Goal: Check status: Check status

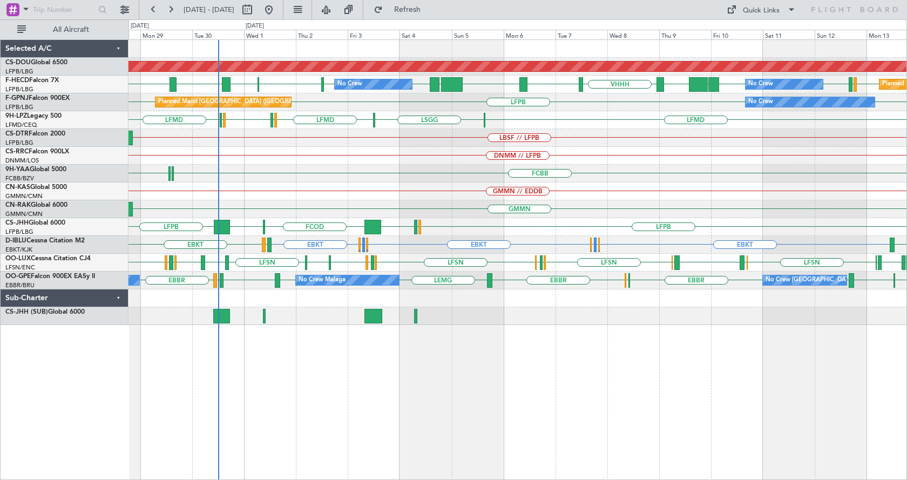
click at [147, 194] on div "Planned Maint London ([GEOGRAPHIC_DATA]) RPLL WSSL HEGN LFPB LFPB [GEOGRAPHIC_D…" at bounding box center [517, 182] width 778 height 285
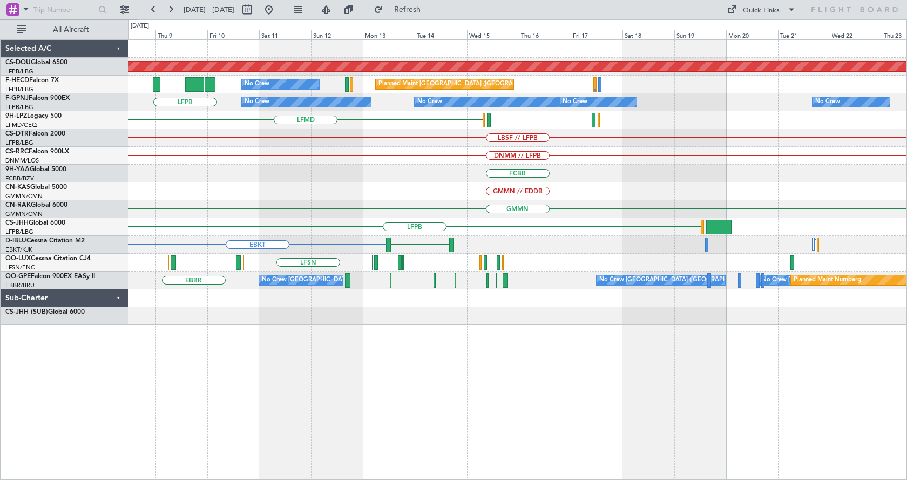
click at [490, 189] on div "Planned Maint London ([GEOGRAPHIC_DATA]) LFPB LFPB UGTB ZBAA VHHH LFPB LFMN No …" at bounding box center [517, 182] width 778 height 285
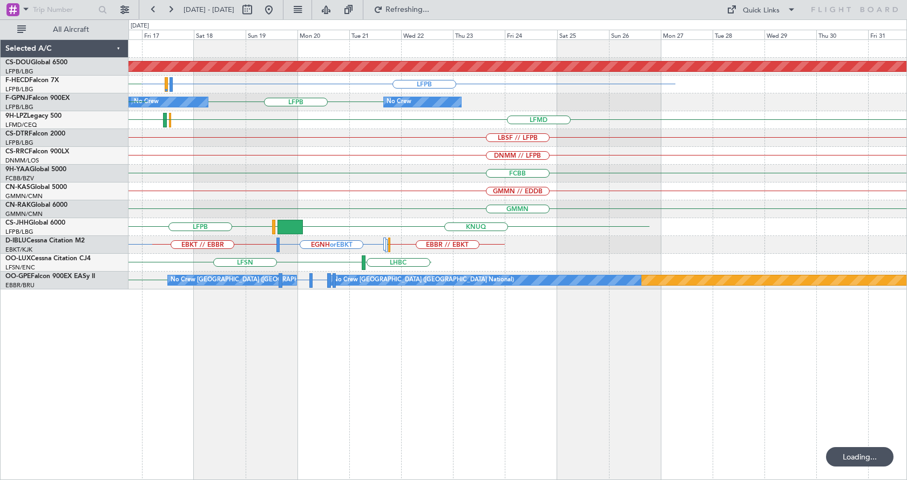
click at [436, 181] on div "Planned Maint London ([GEOGRAPHIC_DATA]) LFPB LFMN or LFPB LFPB Planned Maint […" at bounding box center [517, 164] width 778 height 249
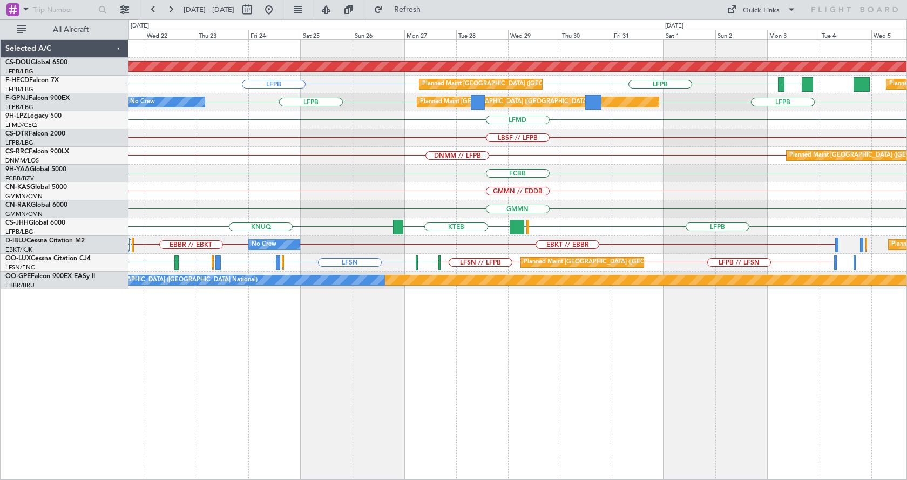
click at [652, 188] on div "Planned Maint London ([GEOGRAPHIC_DATA]) LFPB LFPB GMMN Planned Maint [GEOGRAPH…" at bounding box center [517, 164] width 778 height 249
click at [482, 383] on div "Planned Maint London ([GEOGRAPHIC_DATA]) Planned Maint [GEOGRAPHIC_DATA] ([GEOG…" at bounding box center [517, 259] width 778 height 440
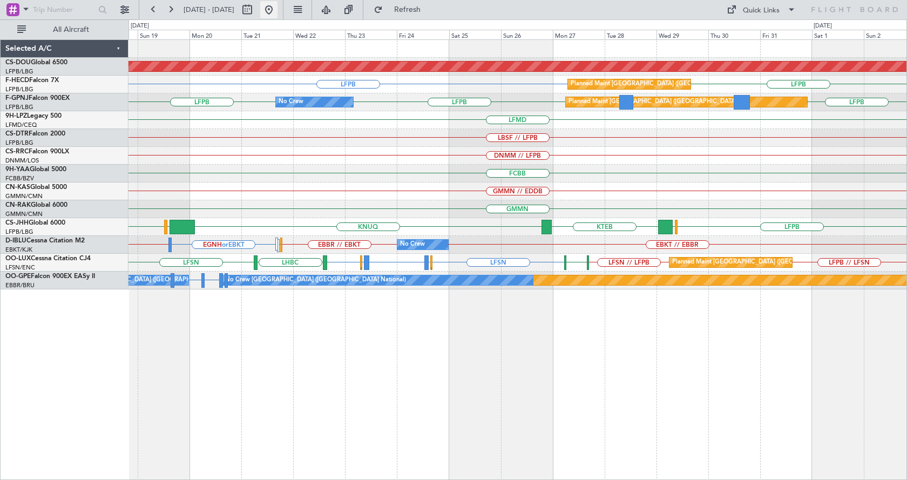
click at [277, 9] on button at bounding box center [268, 9] width 17 height 17
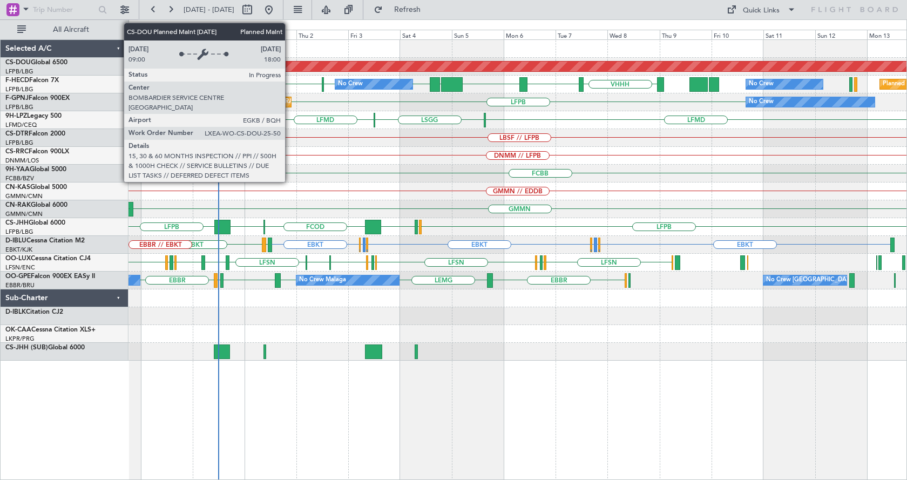
click at [288, 399] on div "Planned Maint London ([GEOGRAPHIC_DATA]) RPLL WSSL HEGN LFPB LFPB [GEOGRAPHIC_D…" at bounding box center [517, 259] width 778 height 440
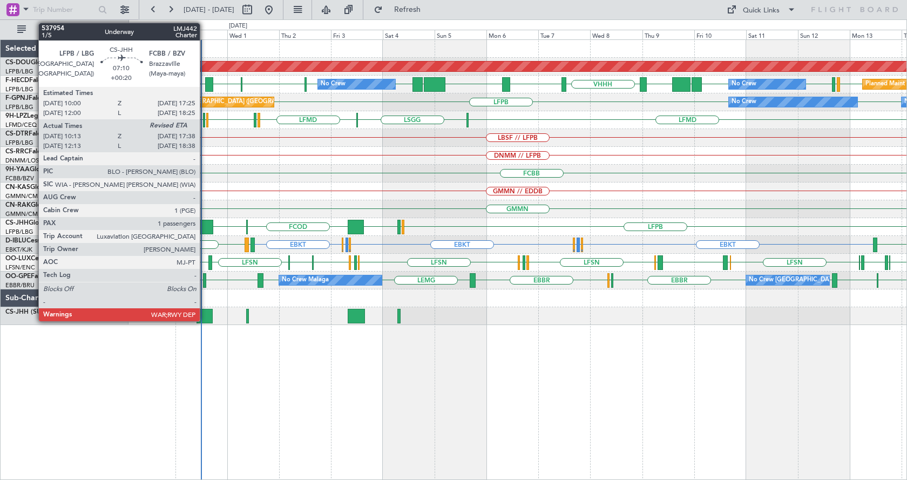
click at [204, 222] on div at bounding box center [205, 227] width 16 height 15
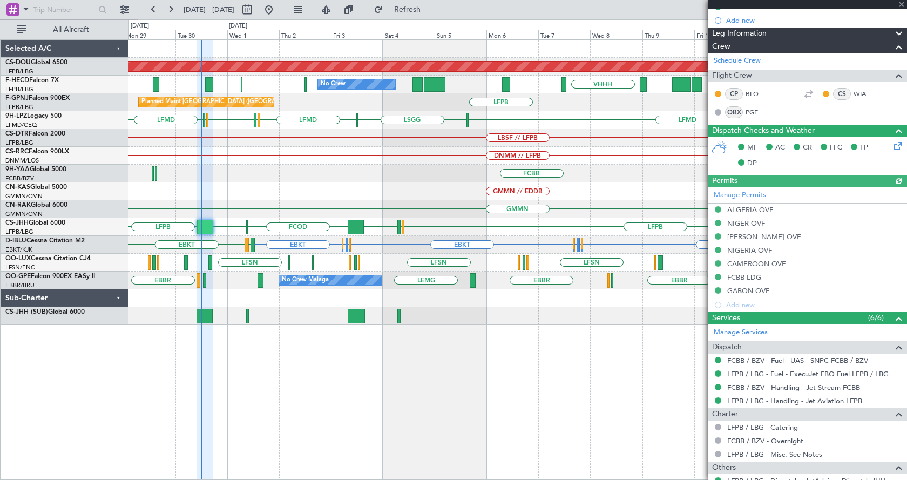
scroll to position [275, 0]
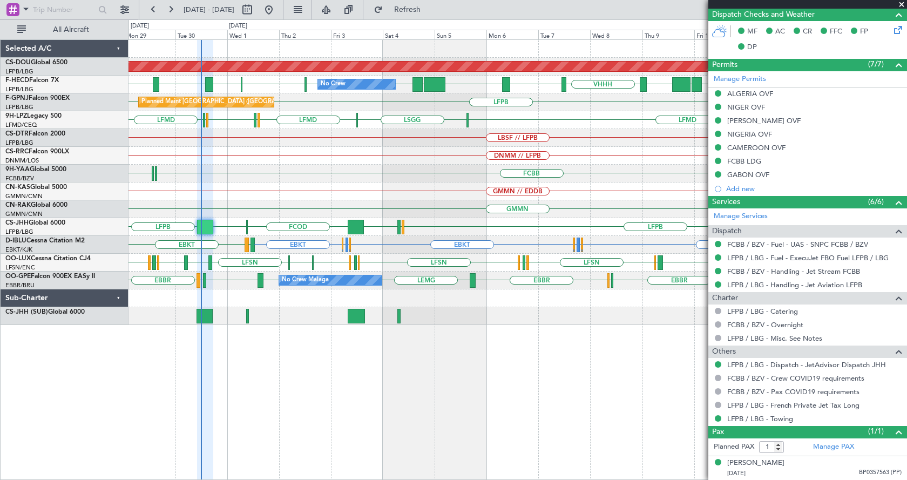
click at [172, 268] on div "LIMC LFSN LEBL LFSN EBKT LIMJ LFSN LFSN LFMN LFPB LFSN LFPB LFMN LFSN LFSN EDSB…" at bounding box center [517, 263] width 778 height 18
click at [195, 330] on div "Planned Maint London ([GEOGRAPHIC_DATA]) [GEOGRAPHIC_DATA] [GEOGRAPHIC_DATA] [G…" at bounding box center [517, 259] width 778 height 440
click at [402, 381] on div "Planned Maint London ([GEOGRAPHIC_DATA]) [GEOGRAPHIC_DATA] [GEOGRAPHIC_DATA] [G…" at bounding box center [517, 259] width 778 height 440
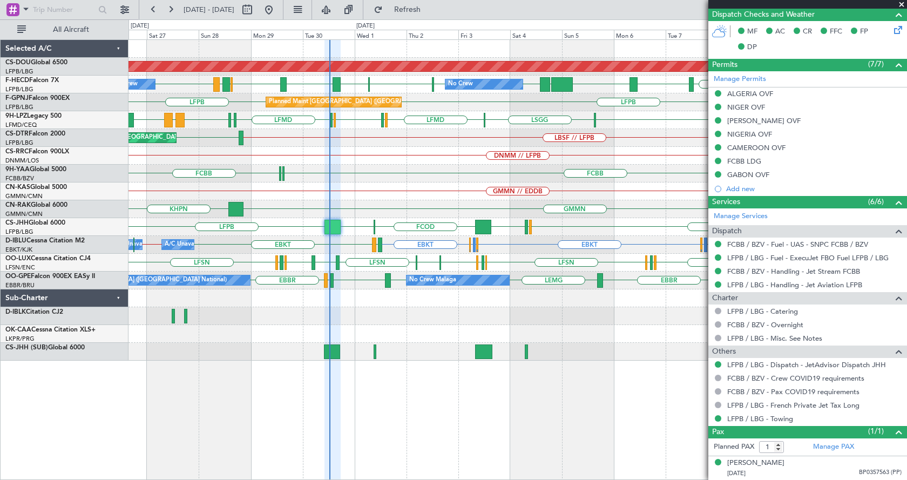
click at [455, 408] on div "Planned Maint London ([GEOGRAPHIC_DATA]) [GEOGRAPHIC_DATA] [GEOGRAPHIC_DATA] [G…" at bounding box center [517, 259] width 778 height 440
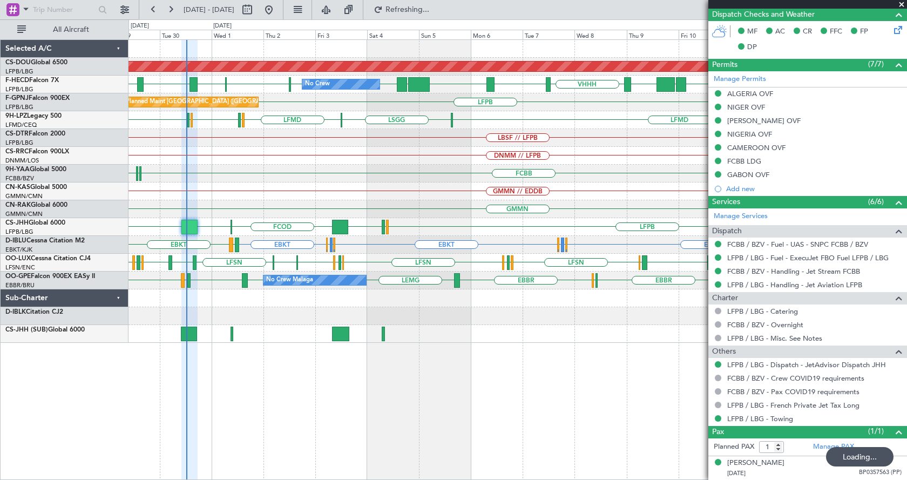
click at [505, 404] on div "Planned Maint London ([GEOGRAPHIC_DATA]) No Crew No Crew [GEOGRAPHIC_DATA] [GEO…" at bounding box center [517, 259] width 778 height 440
